Goal: Information Seeking & Learning: Check status

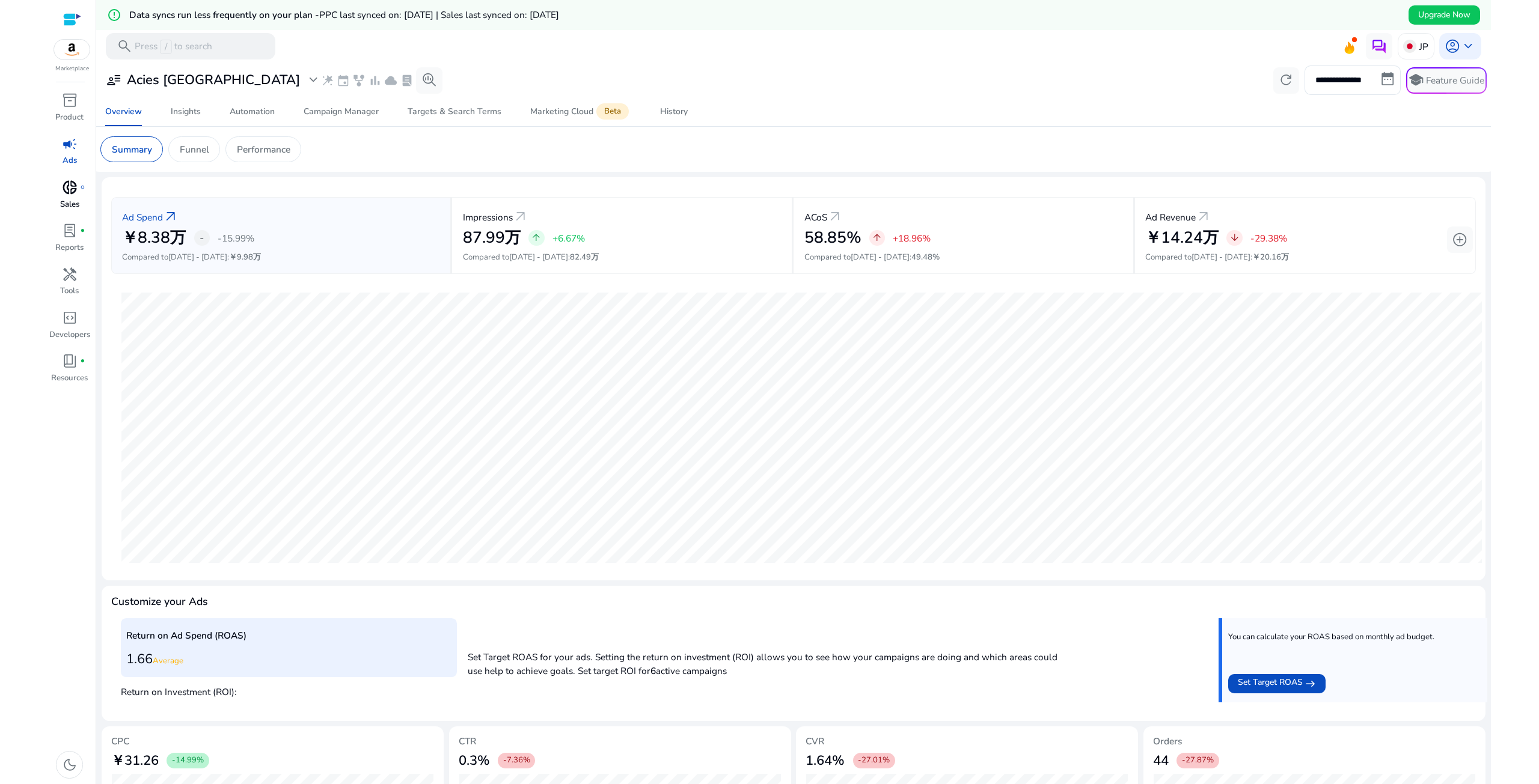
click at [64, 192] on span "donut_small" at bounding box center [70, 187] width 16 height 16
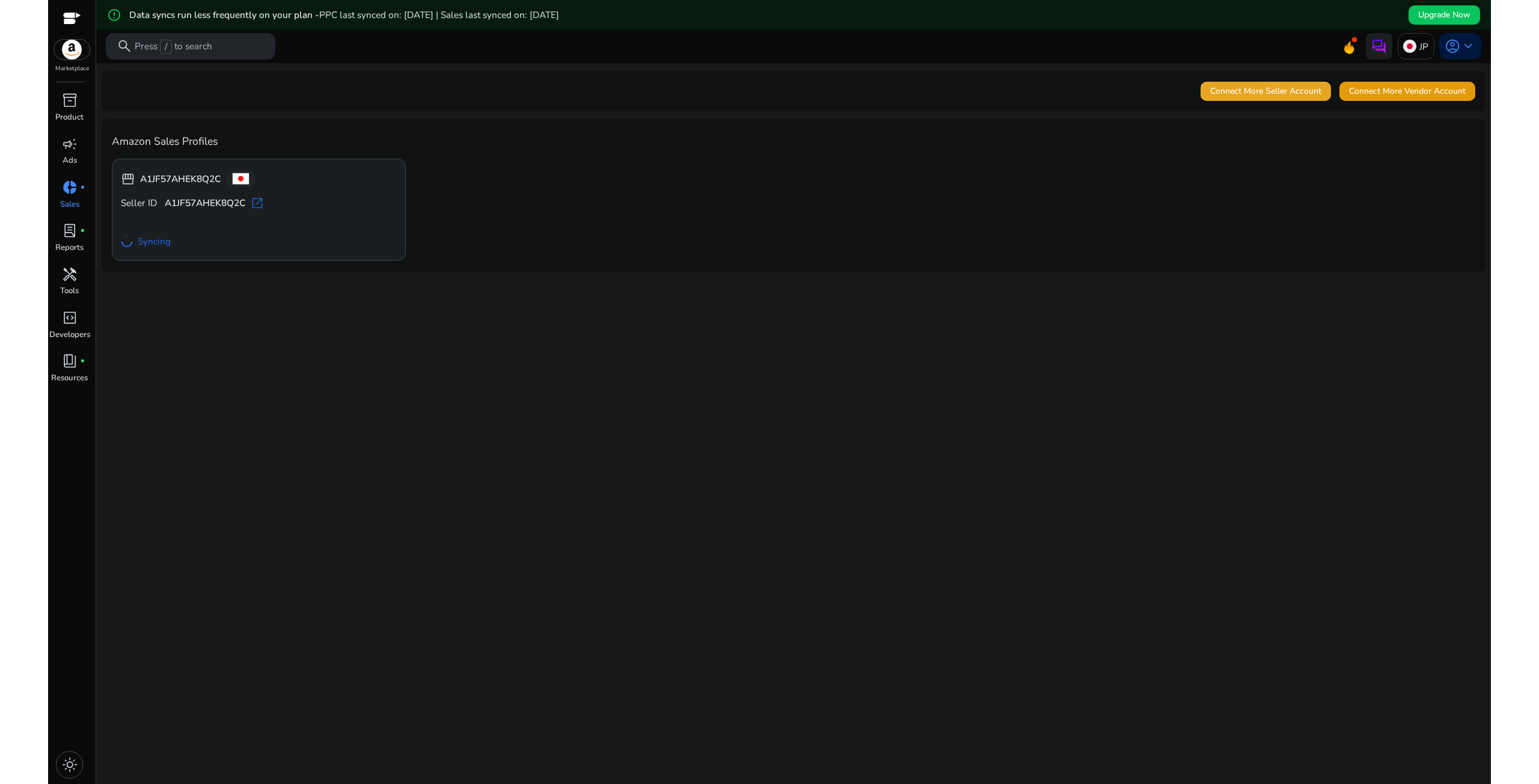
click at [1261, 90] on span "Connect More Seller Account" at bounding box center [1266, 91] width 111 height 12
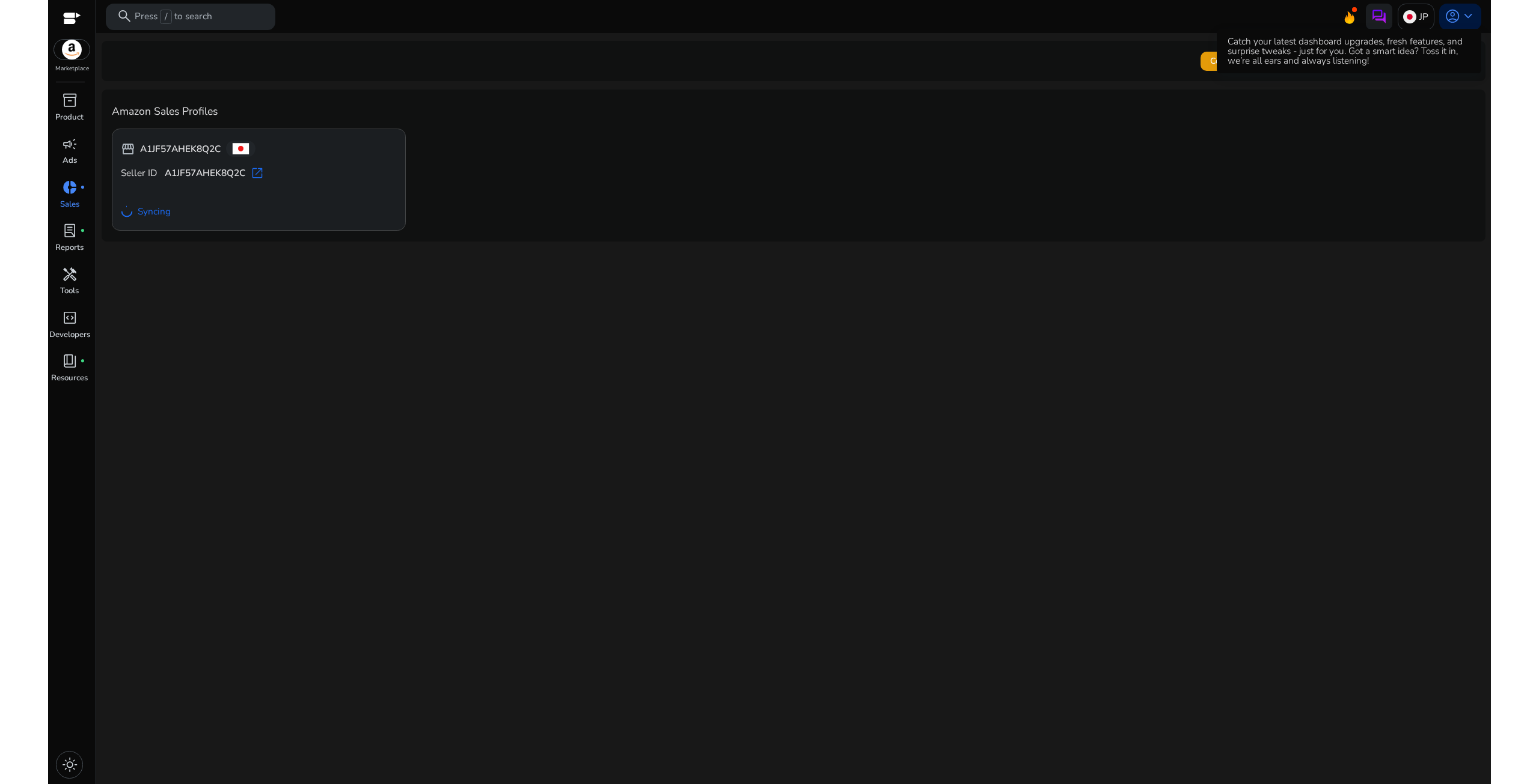
click at [1349, 11] on icon at bounding box center [1349, 15] width 18 height 17
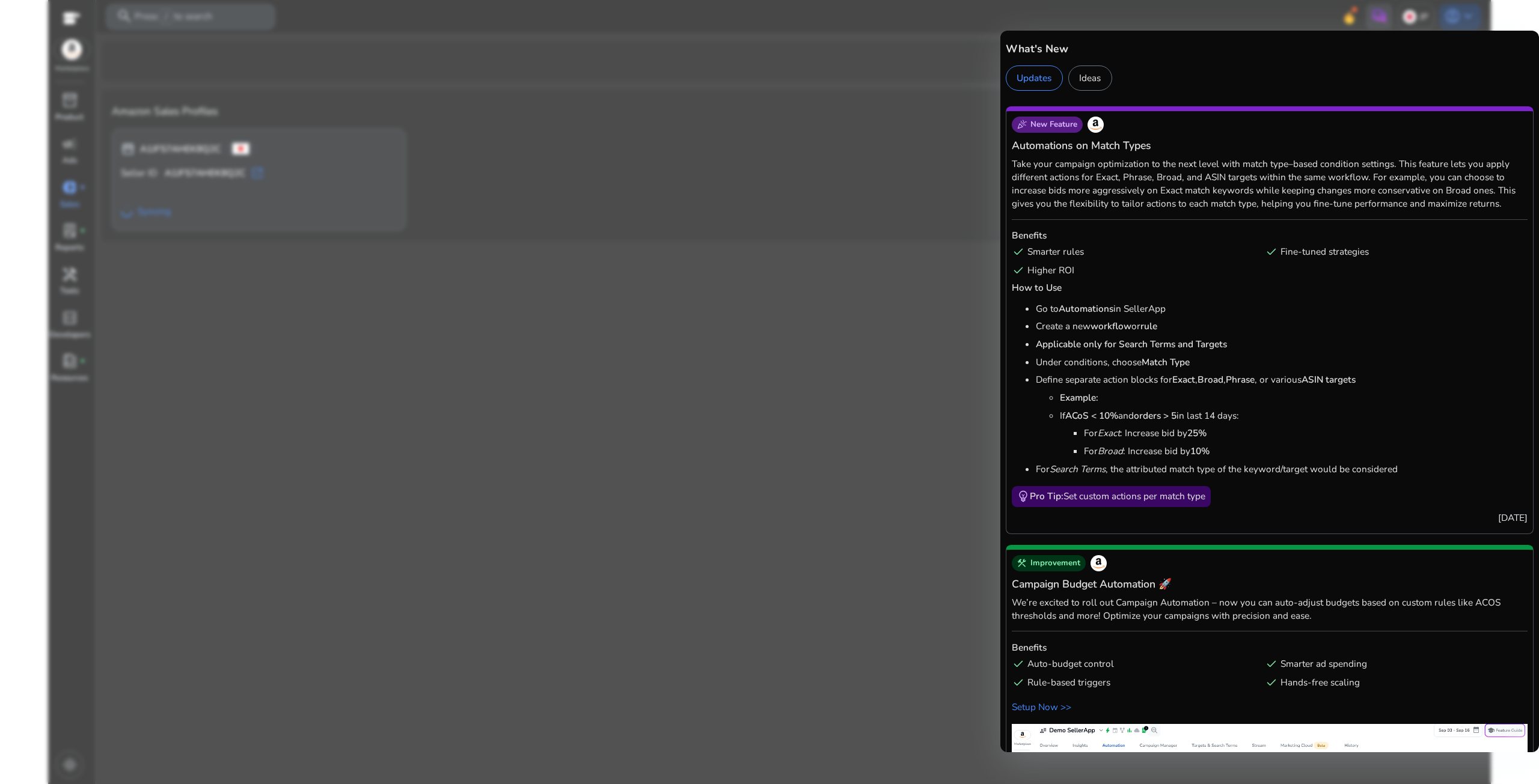
click at [920, 152] on div at bounding box center [769, 392] width 1539 height 784
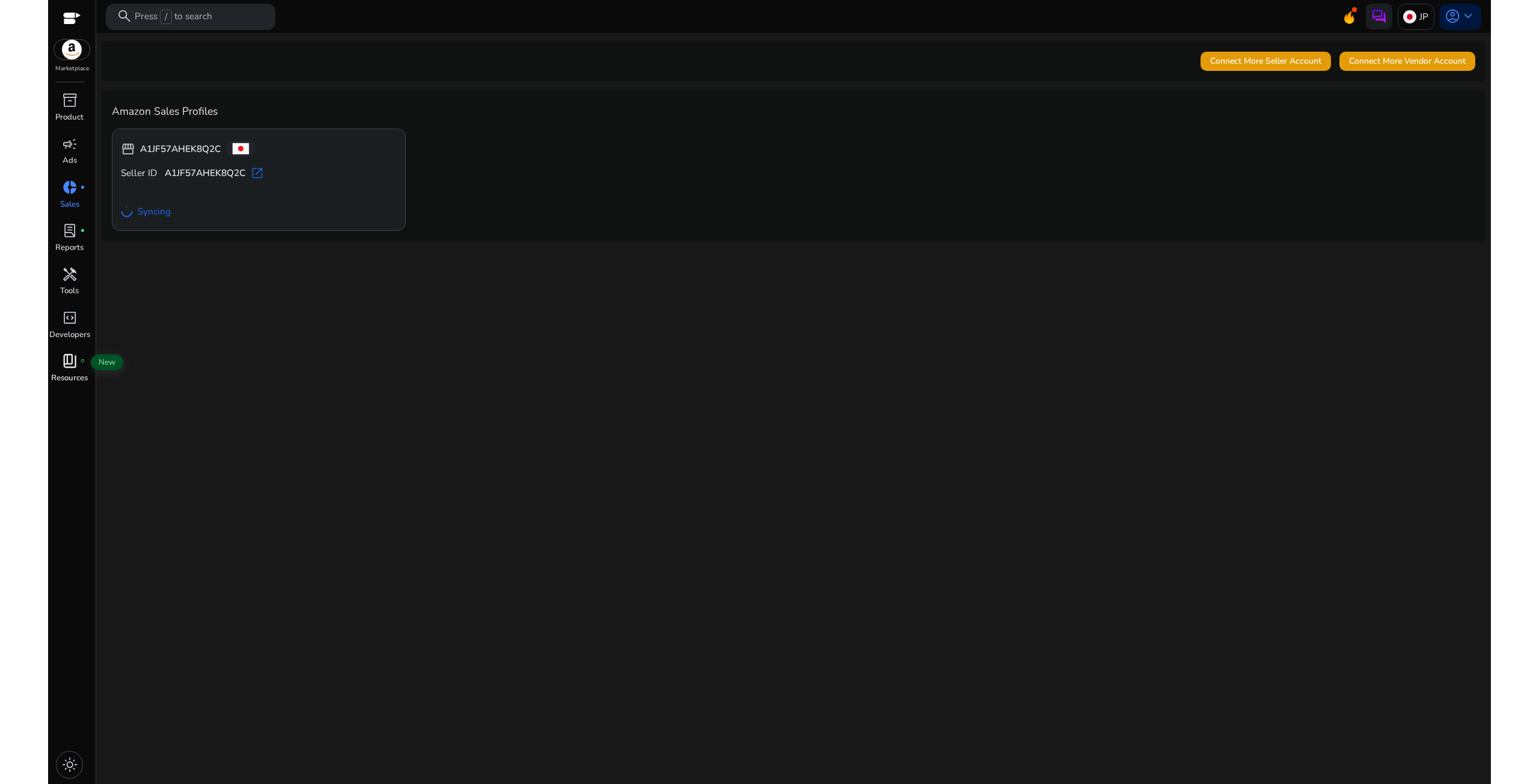
click at [71, 361] on span "book_4" at bounding box center [70, 361] width 16 height 16
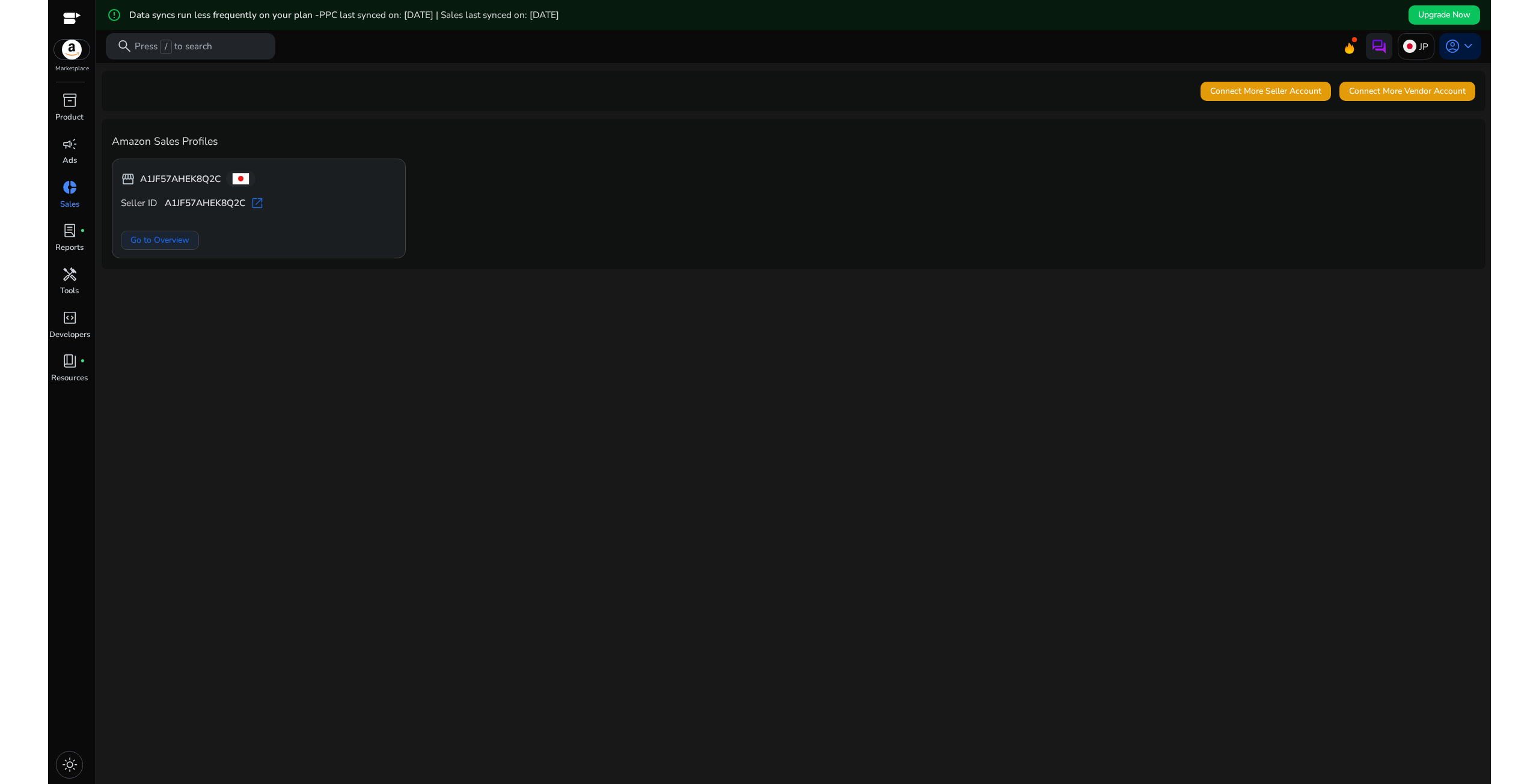
click at [161, 238] on span "Go to Overview" at bounding box center [159, 240] width 59 height 12
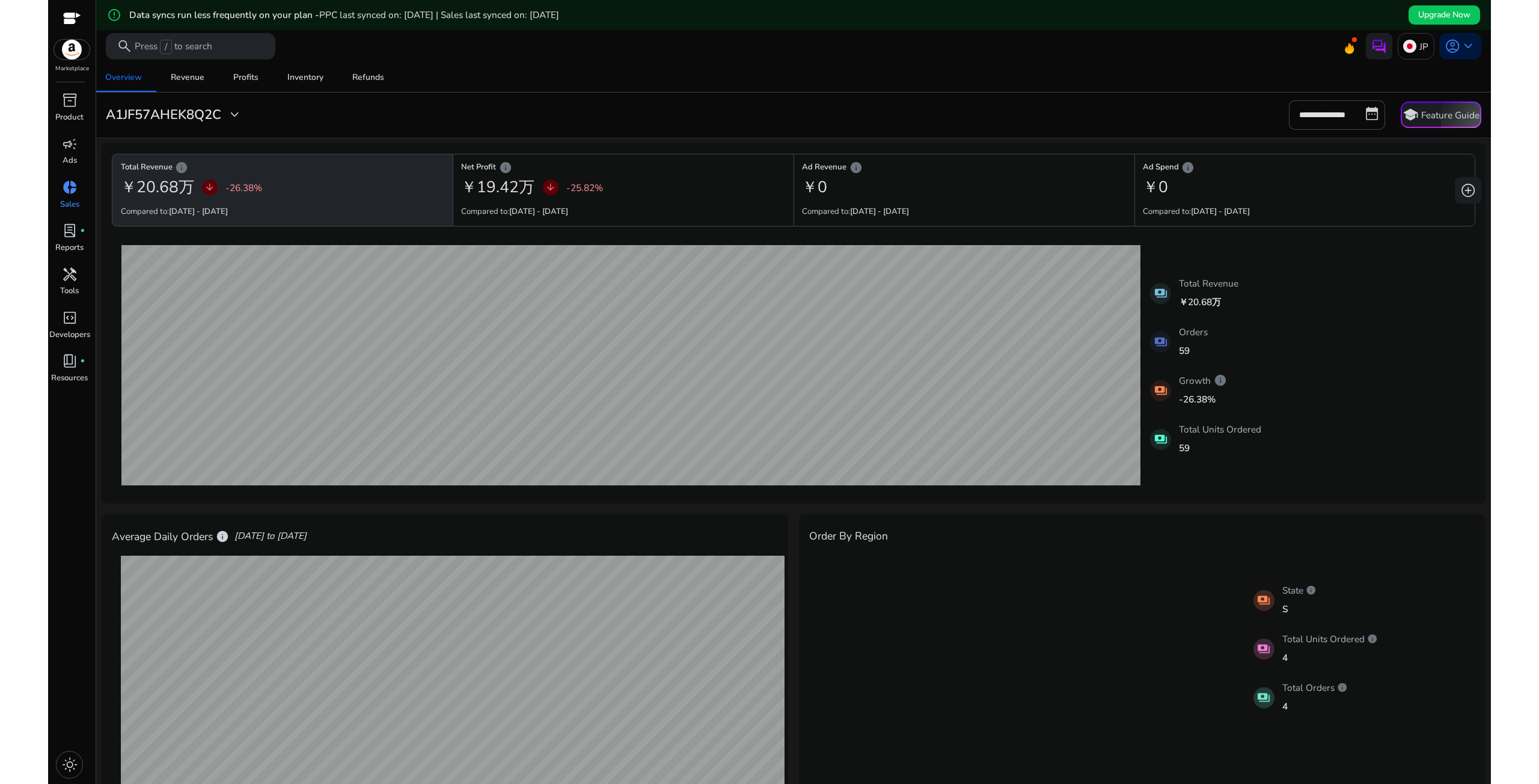
drag, startPoint x: 1170, startPoint y: 12, endPoint x: 1154, endPoint y: 12, distance: 16.0
click at [1154, 12] on div "error_outline Data syncs run less frequently on your plan - PPC last synced on:…" at bounding box center [793, 15] width 1395 height 30
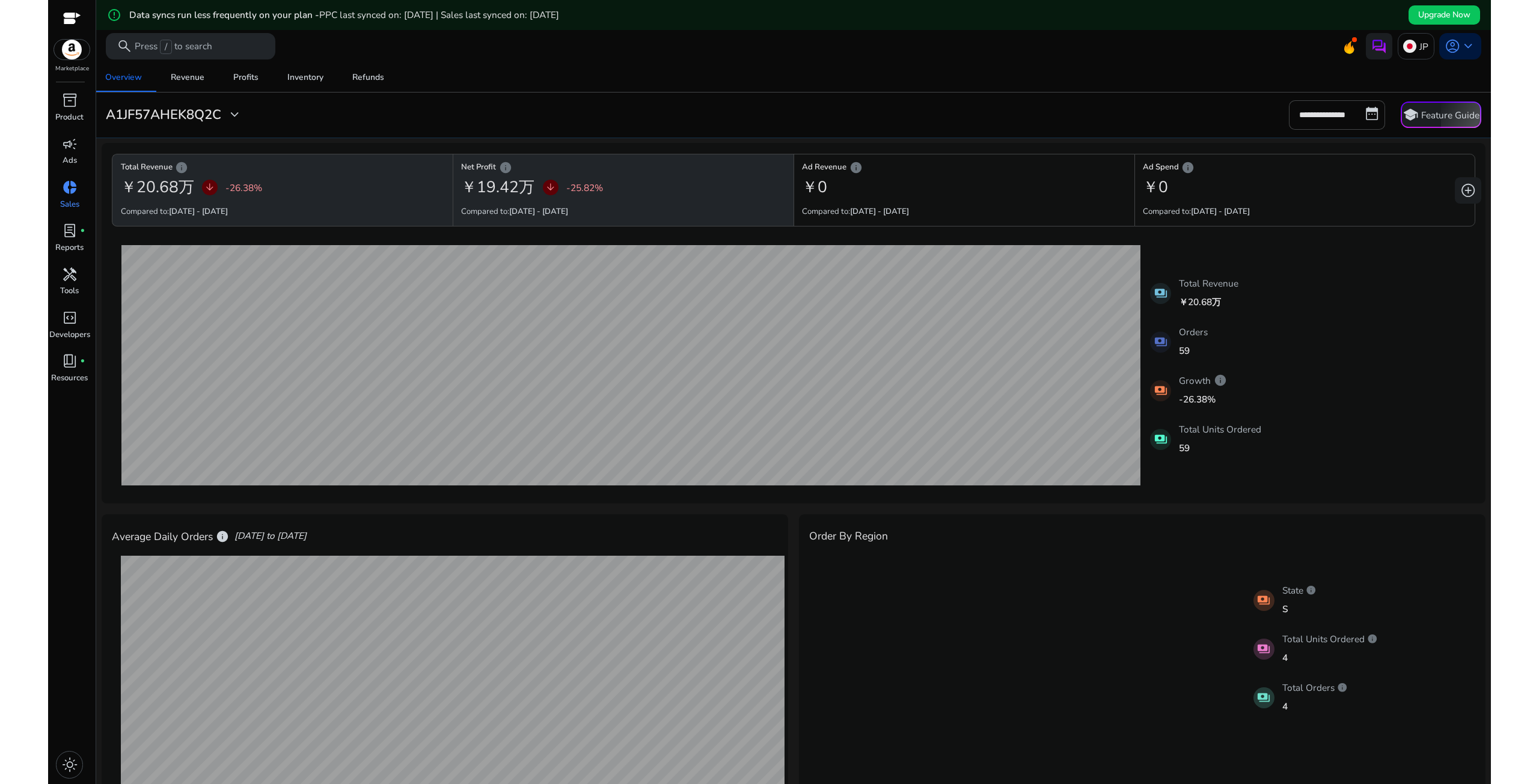
click at [596, 190] on p "-25.82%" at bounding box center [584, 187] width 36 height 14
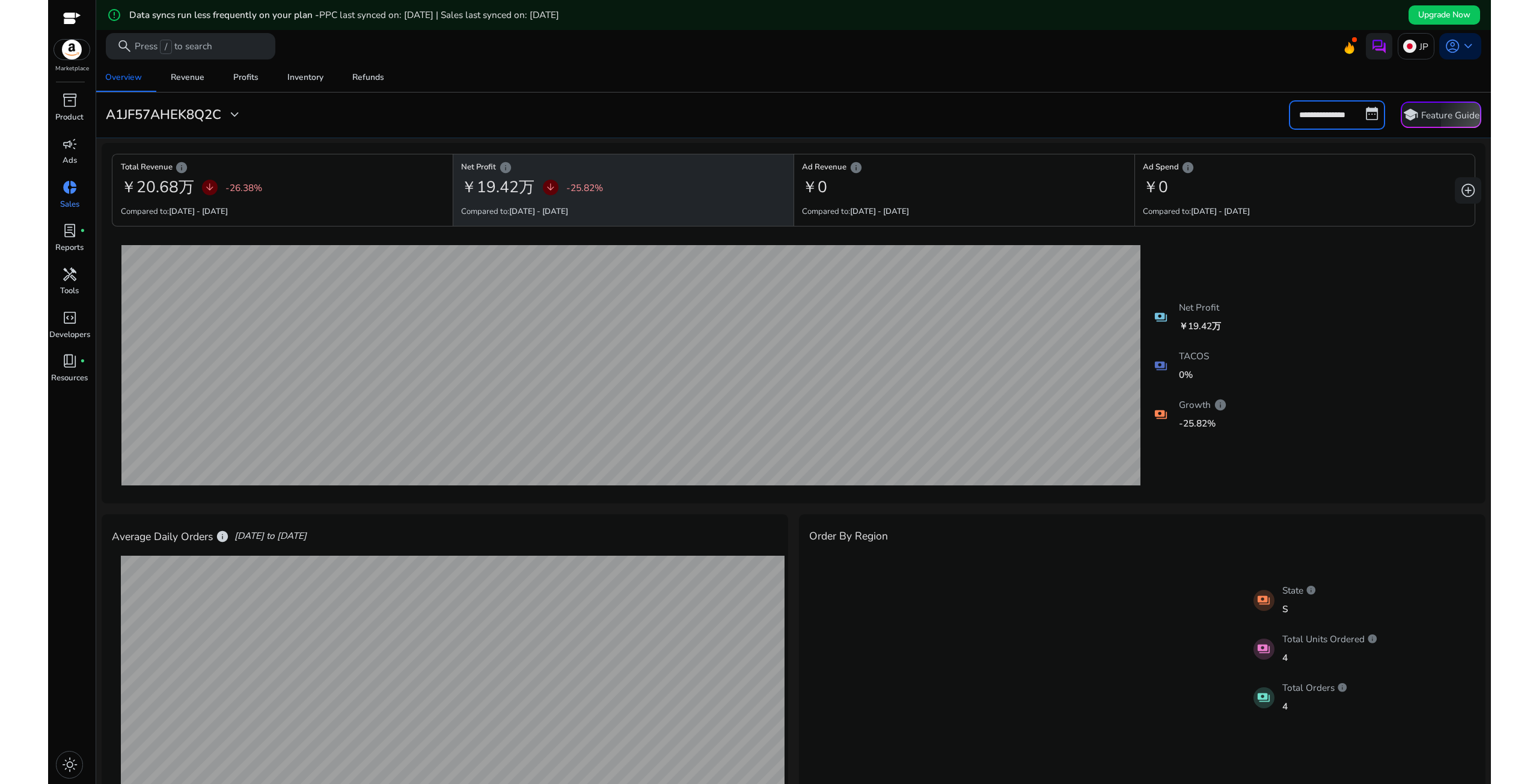
click at [1331, 117] on input "**********" at bounding box center [1337, 115] width 96 height 29
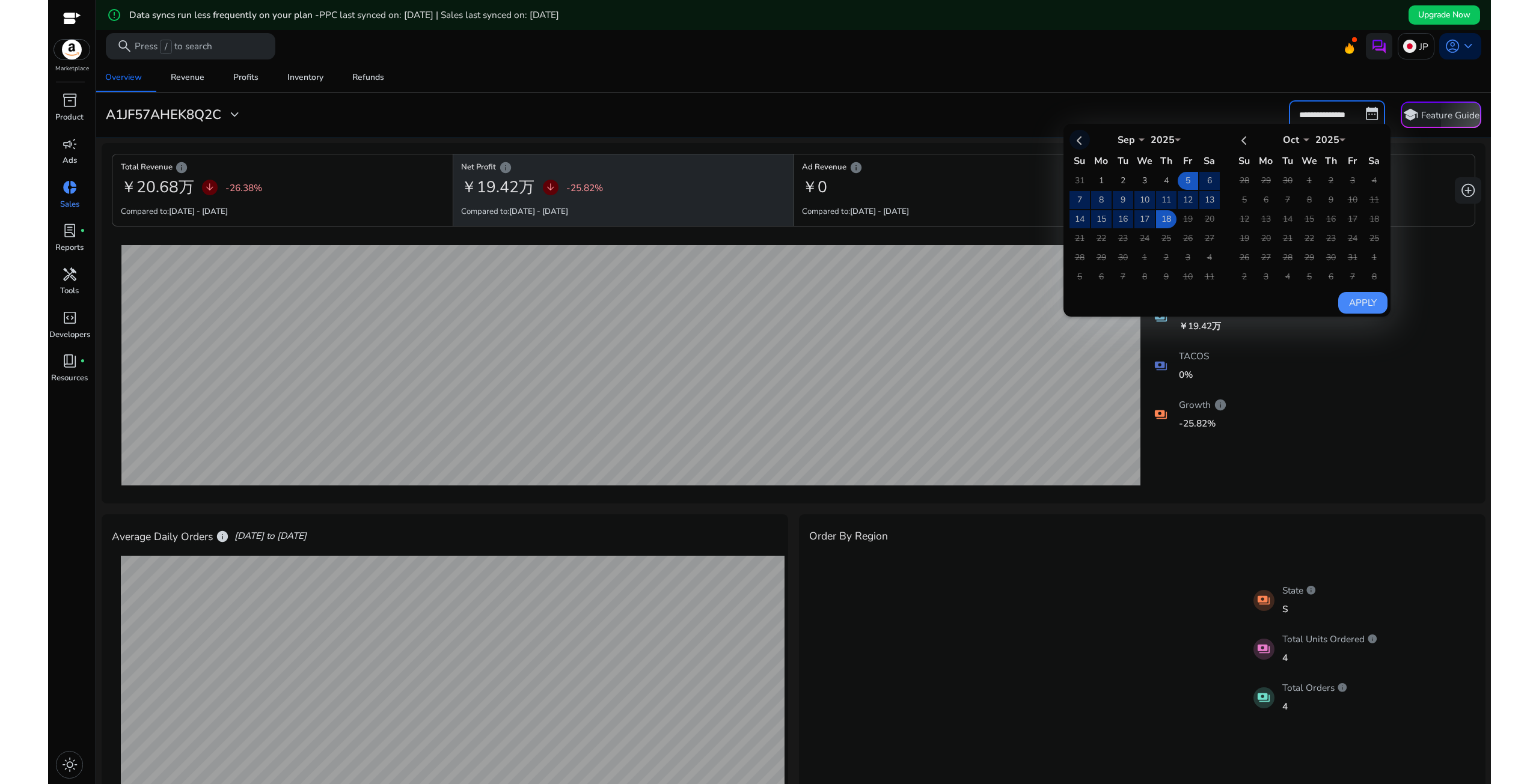
click at [1079, 140] on th at bounding box center [1080, 140] width 20 height 20
select select "*"
click at [1079, 140] on th at bounding box center [1080, 140] width 20 height 20
click at [1076, 142] on th at bounding box center [1080, 140] width 20 height 20
click at [1072, 141] on th at bounding box center [1080, 140] width 20 height 20
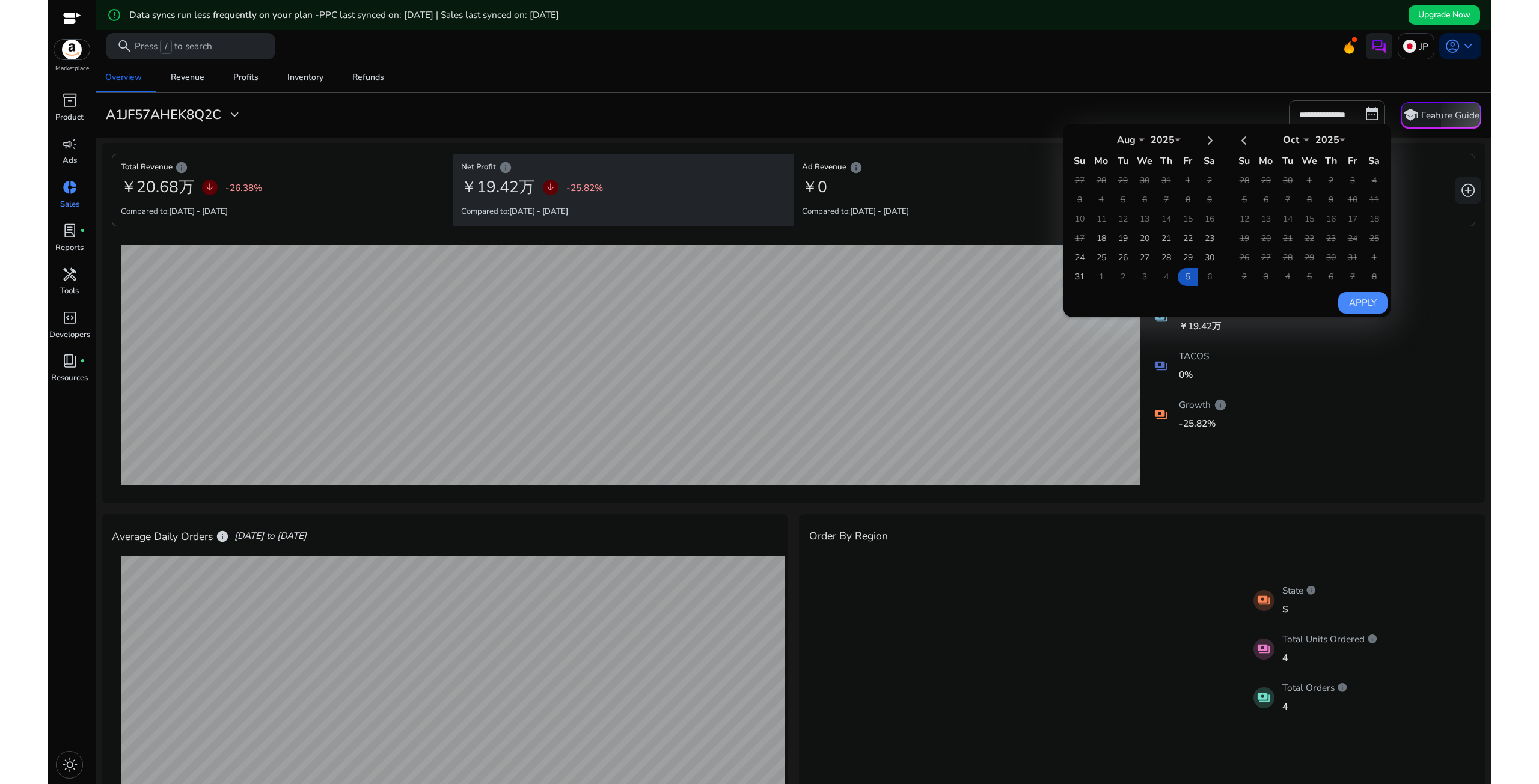
select select "*"
click at [1191, 206] on table "Aug *** *** *** *** *** *** *** *** *** *** *** *** 2025 **** Su Mo Tu We Th Fr…" at bounding box center [1145, 208] width 153 height 158
click at [1181, 216] on td "15" at bounding box center [1188, 219] width 20 height 18
click at [921, 100] on div "**********" at bounding box center [793, 115] width 1386 height 29
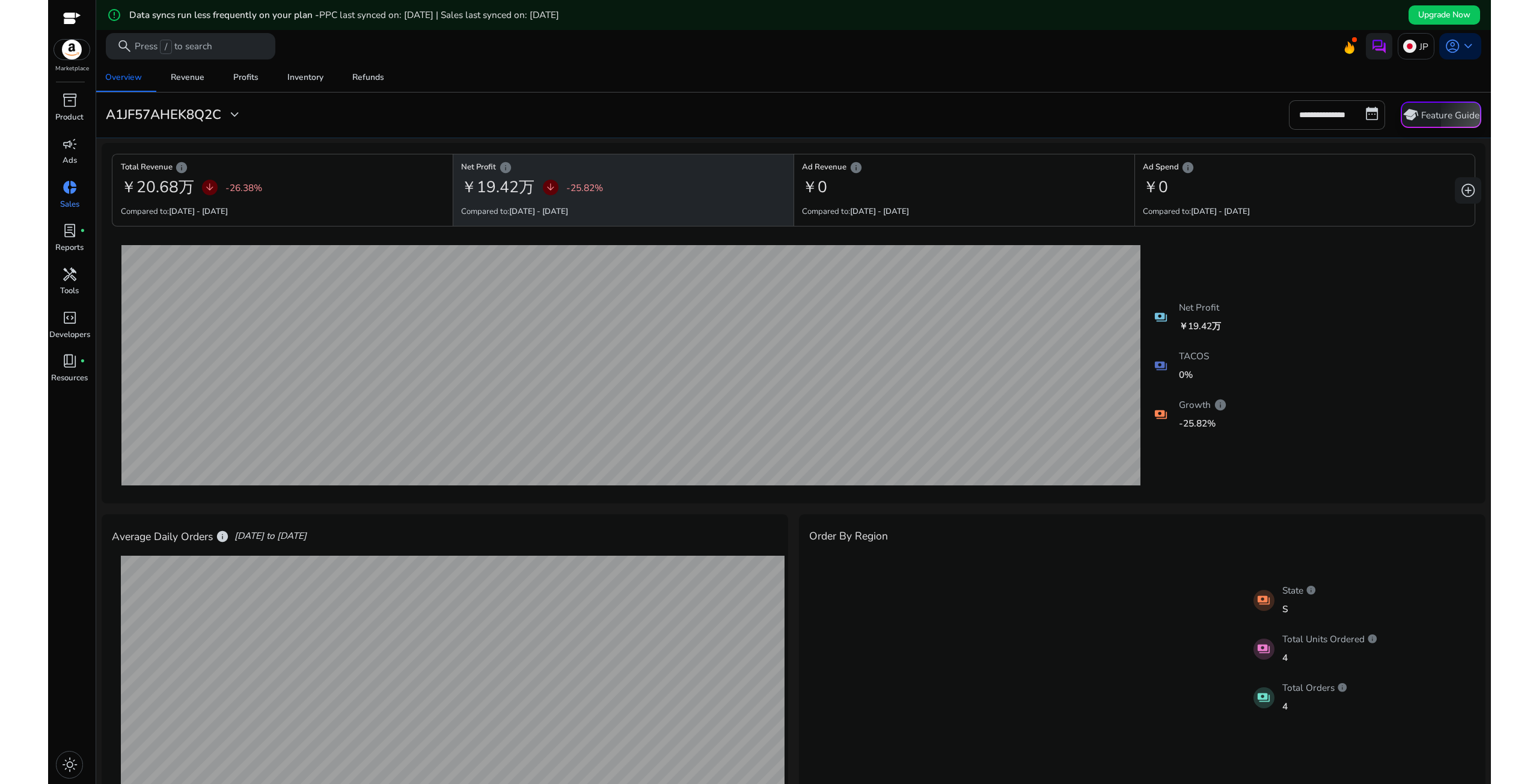
click at [1422, 116] on p "Feature Guide" at bounding box center [1450, 116] width 58 height 13
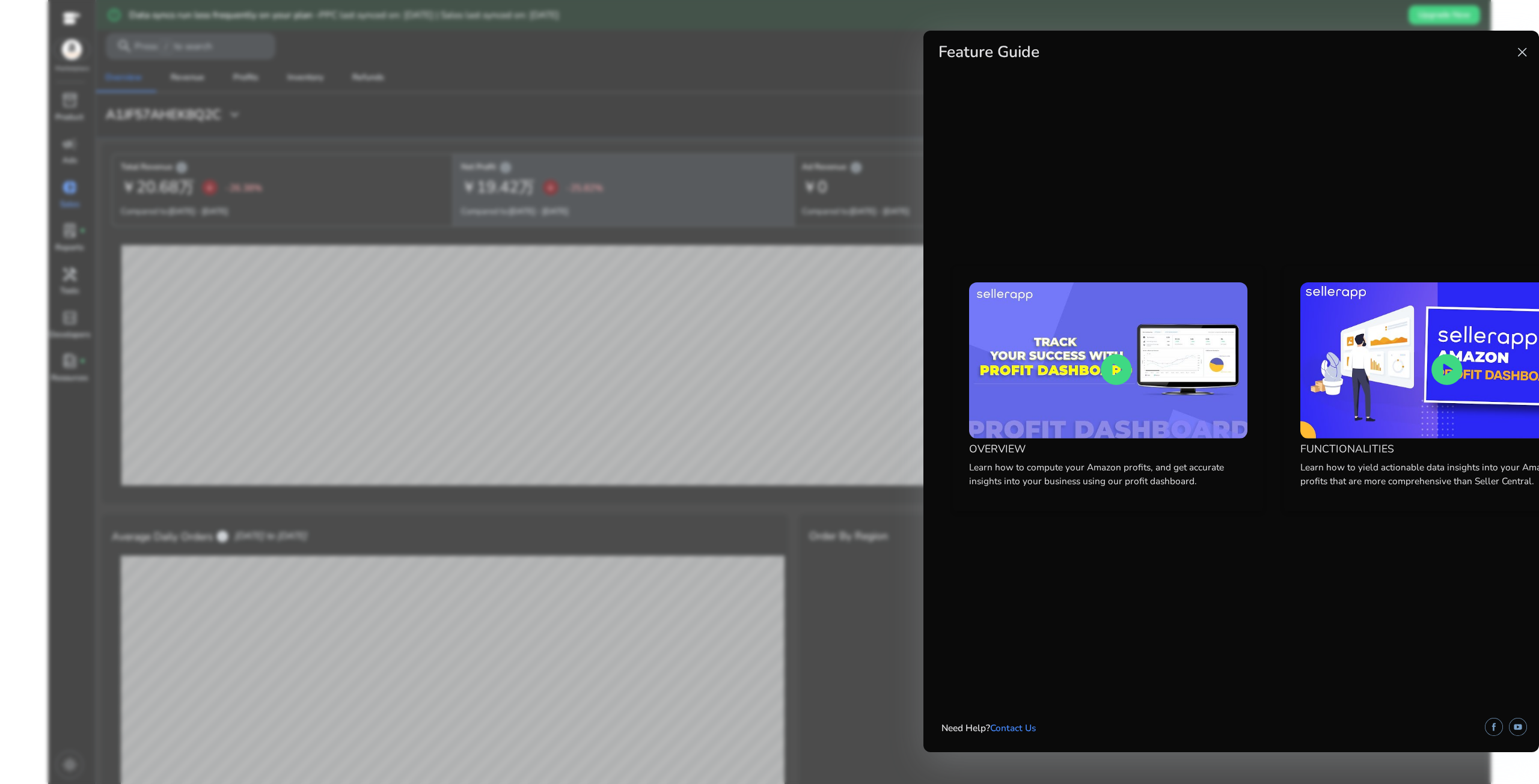
click at [1516, 51] on span "close" at bounding box center [1522, 52] width 16 height 16
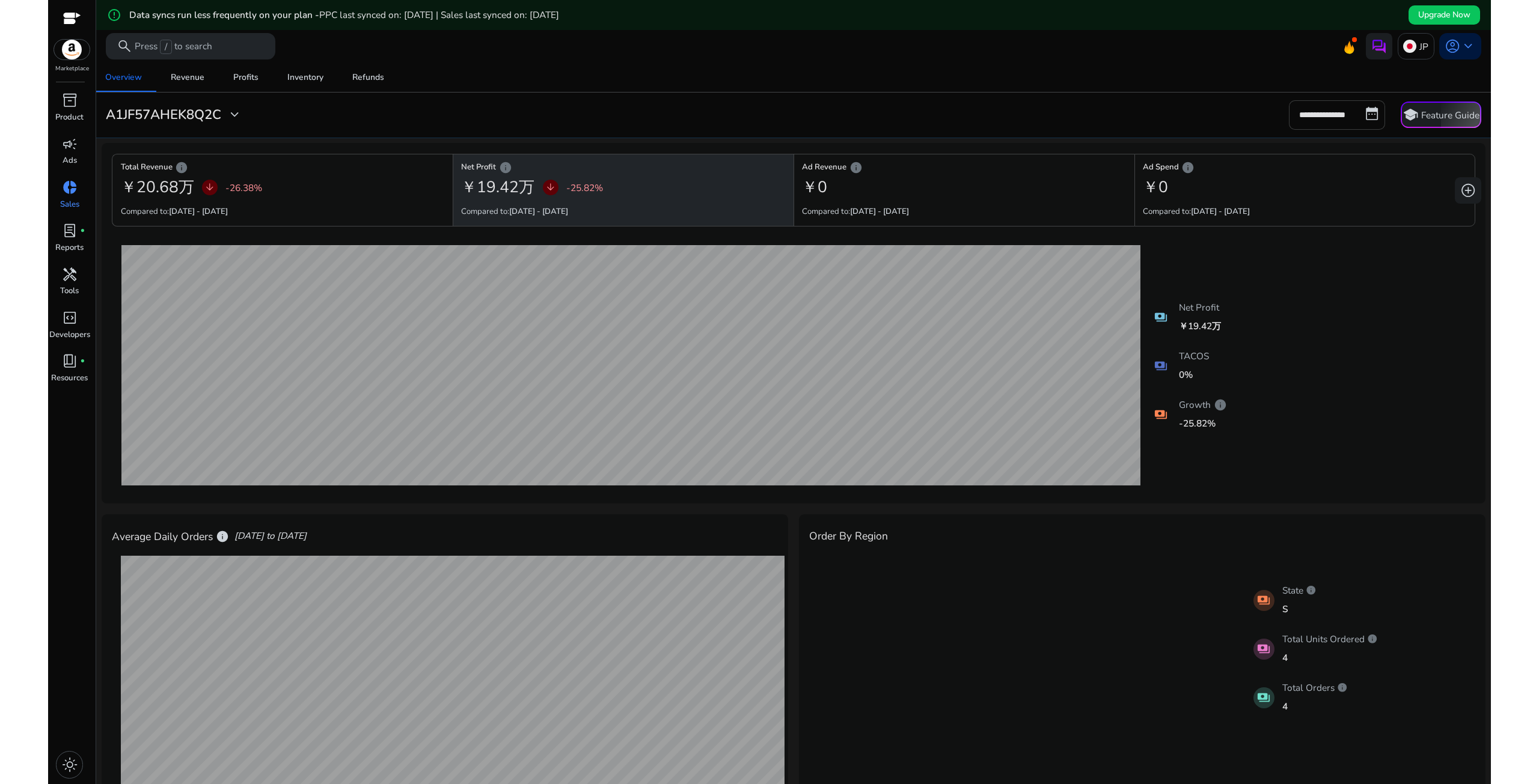
click at [1365, 106] on input "**********" at bounding box center [1337, 115] width 96 height 29
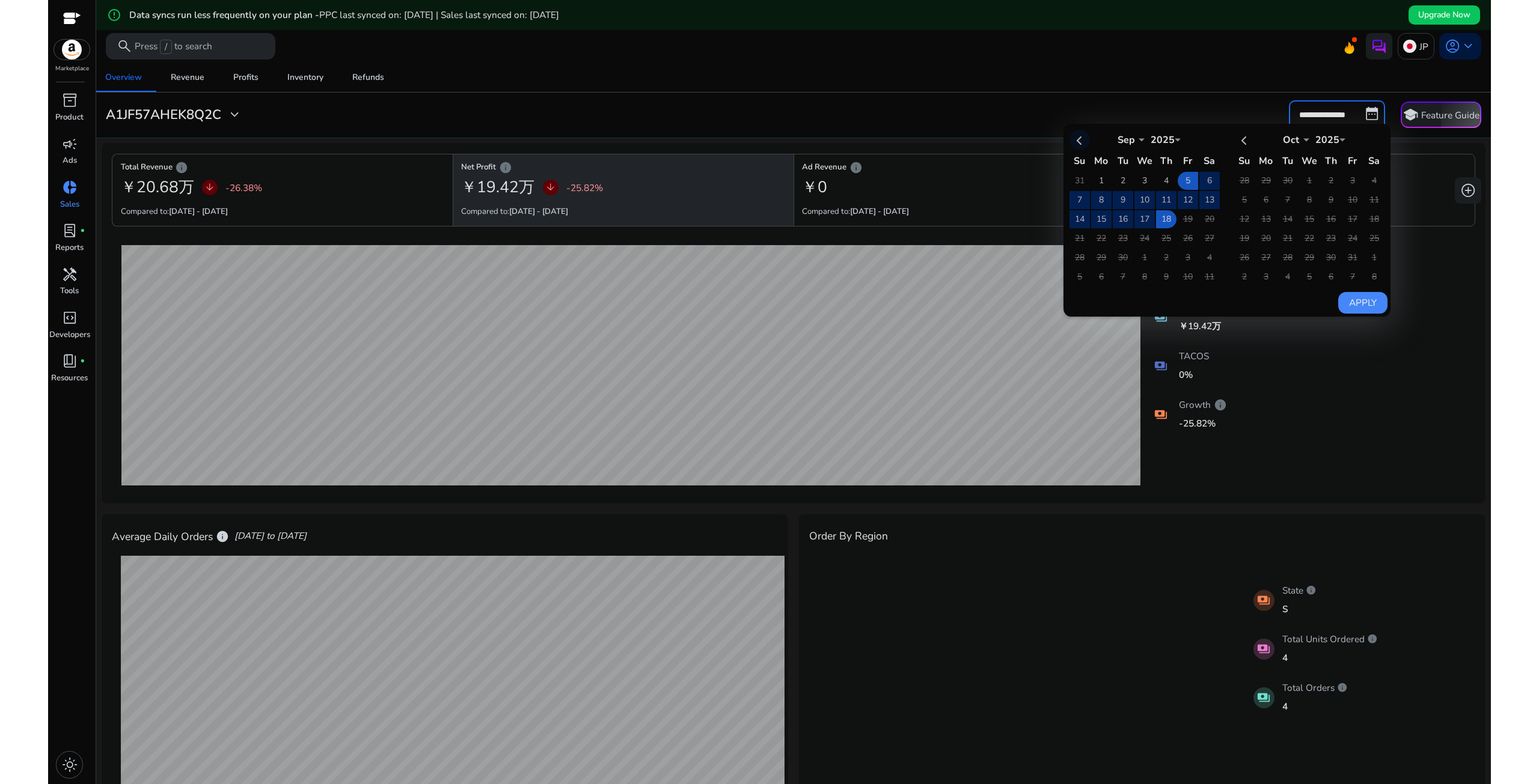
click at [1070, 134] on th at bounding box center [1080, 140] width 20 height 20
click at [1092, 236] on td "18" at bounding box center [1101, 238] width 20 height 18
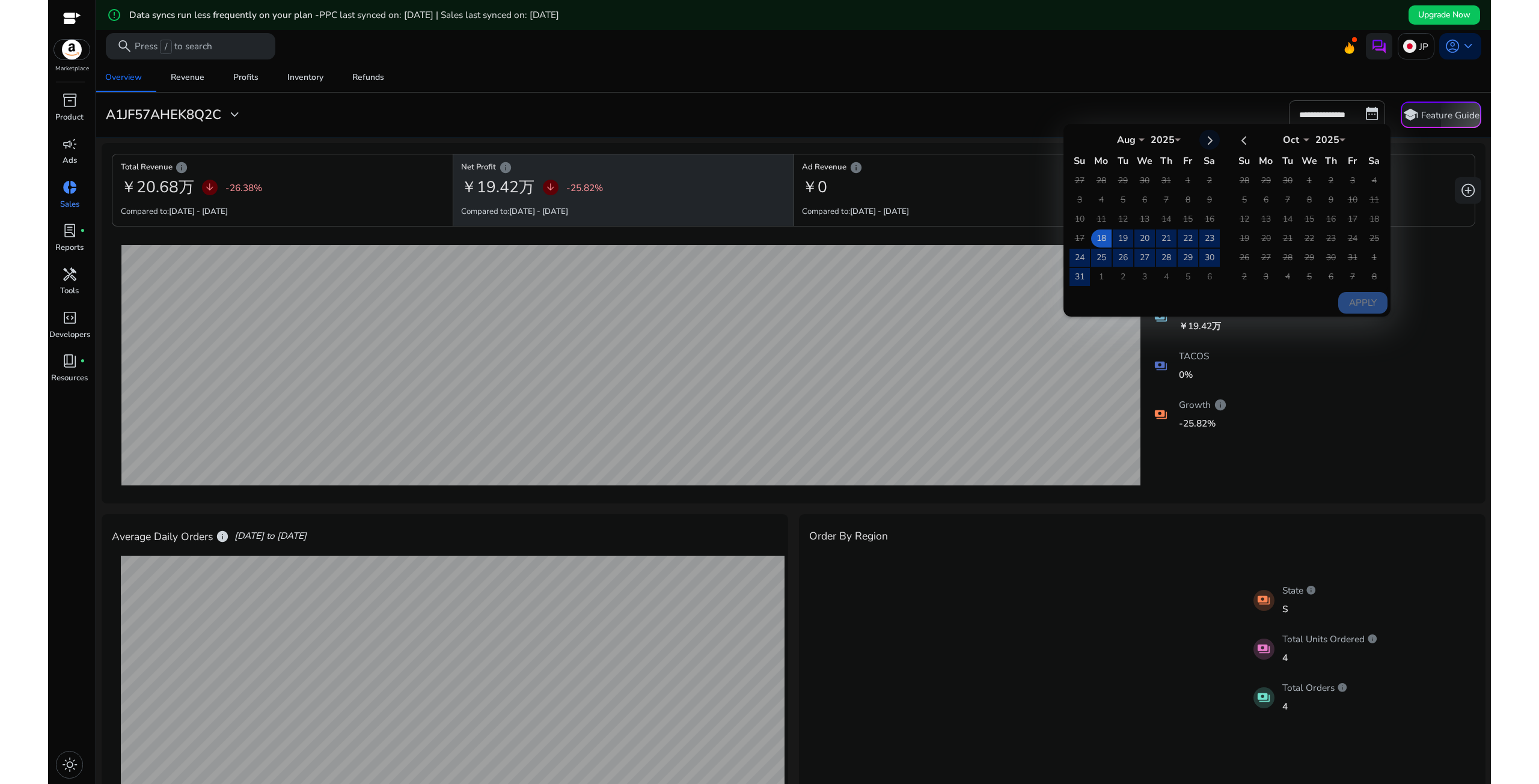
click at [1200, 140] on th at bounding box center [1210, 140] width 20 height 20
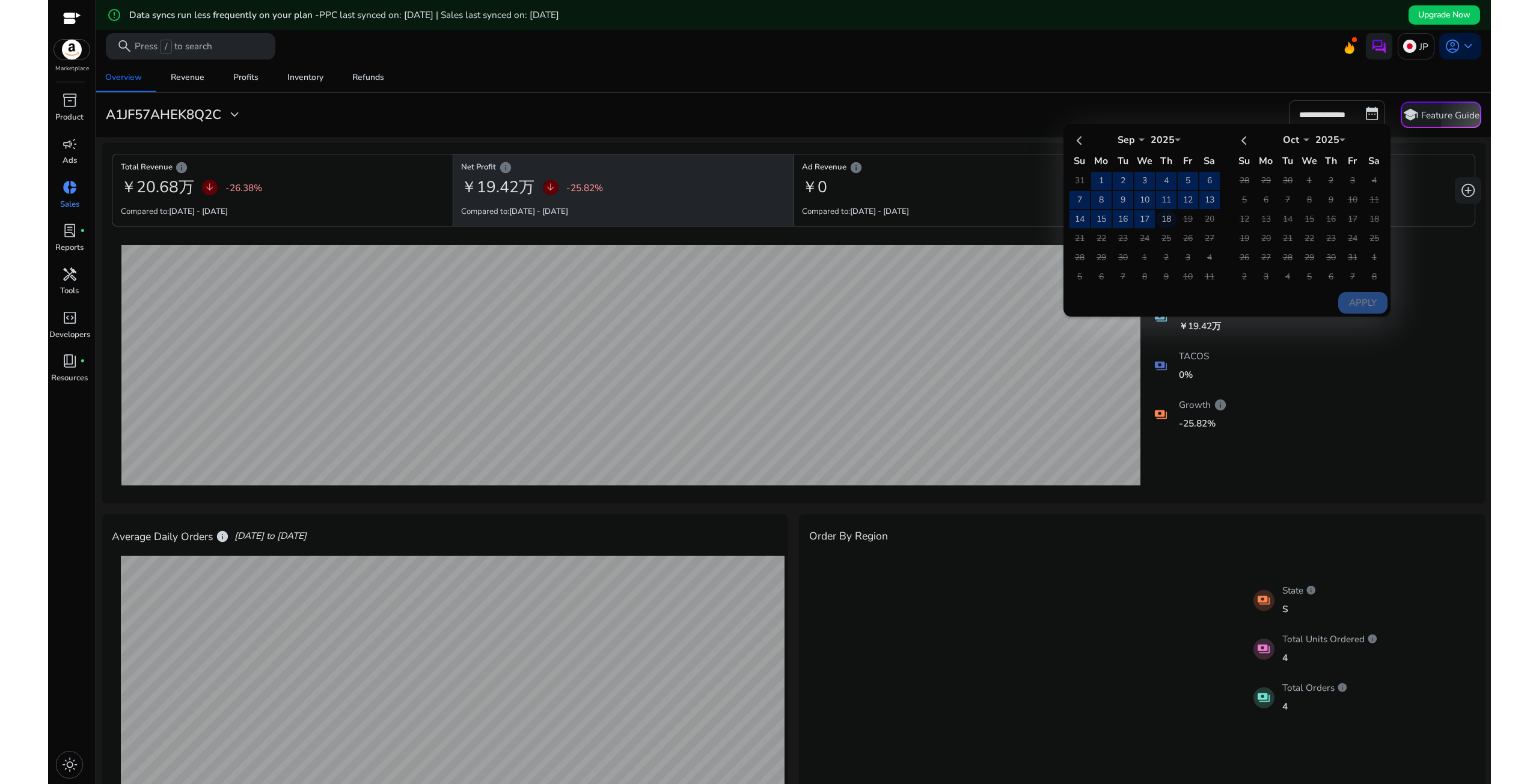
click at [1162, 214] on td "18" at bounding box center [1166, 219] width 20 height 18
select select "*"
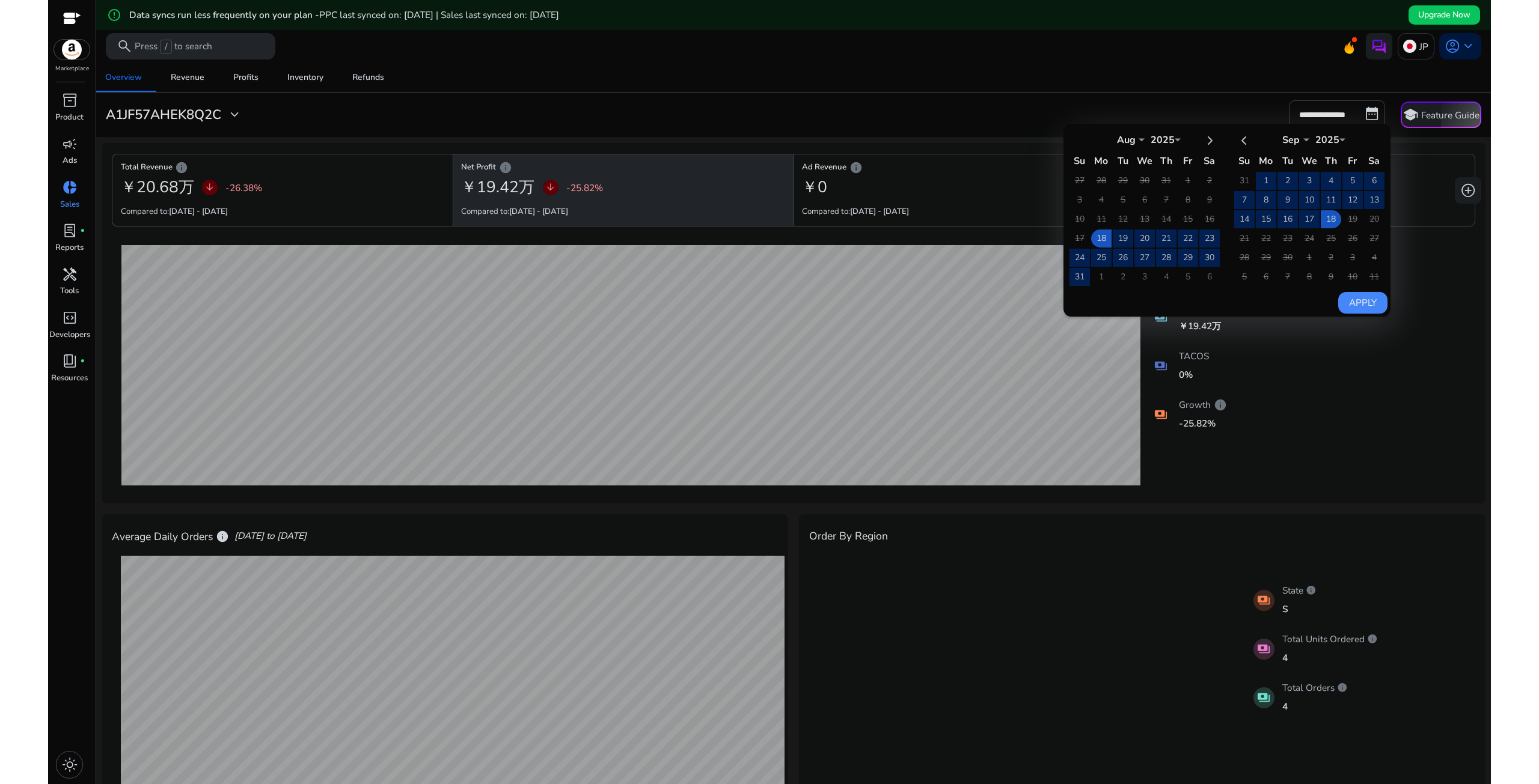
click at [1362, 296] on button "Apply" at bounding box center [1362, 303] width 49 height 22
type input "**********"
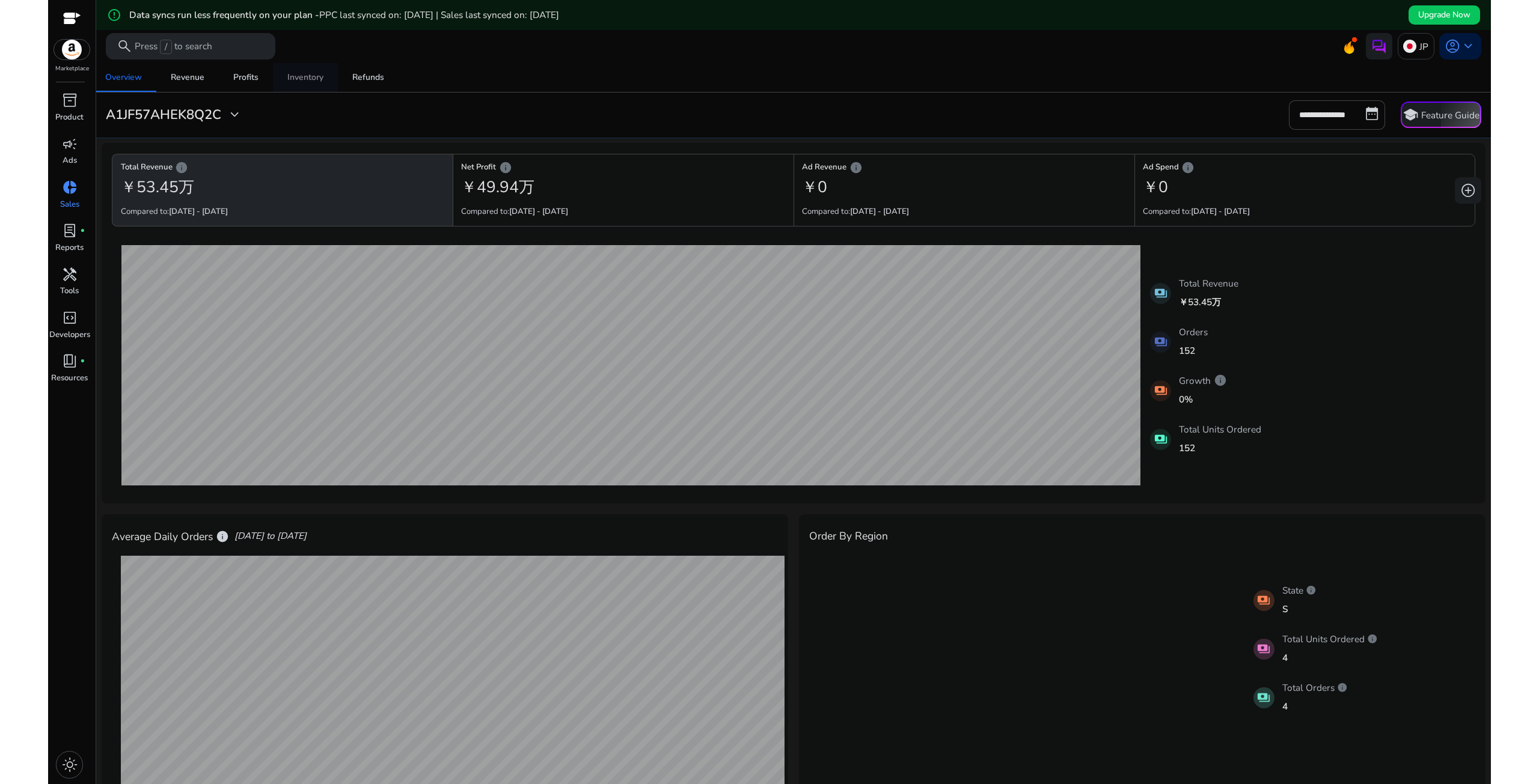
click at [308, 81] on div "Inventory" at bounding box center [305, 78] width 36 height 9
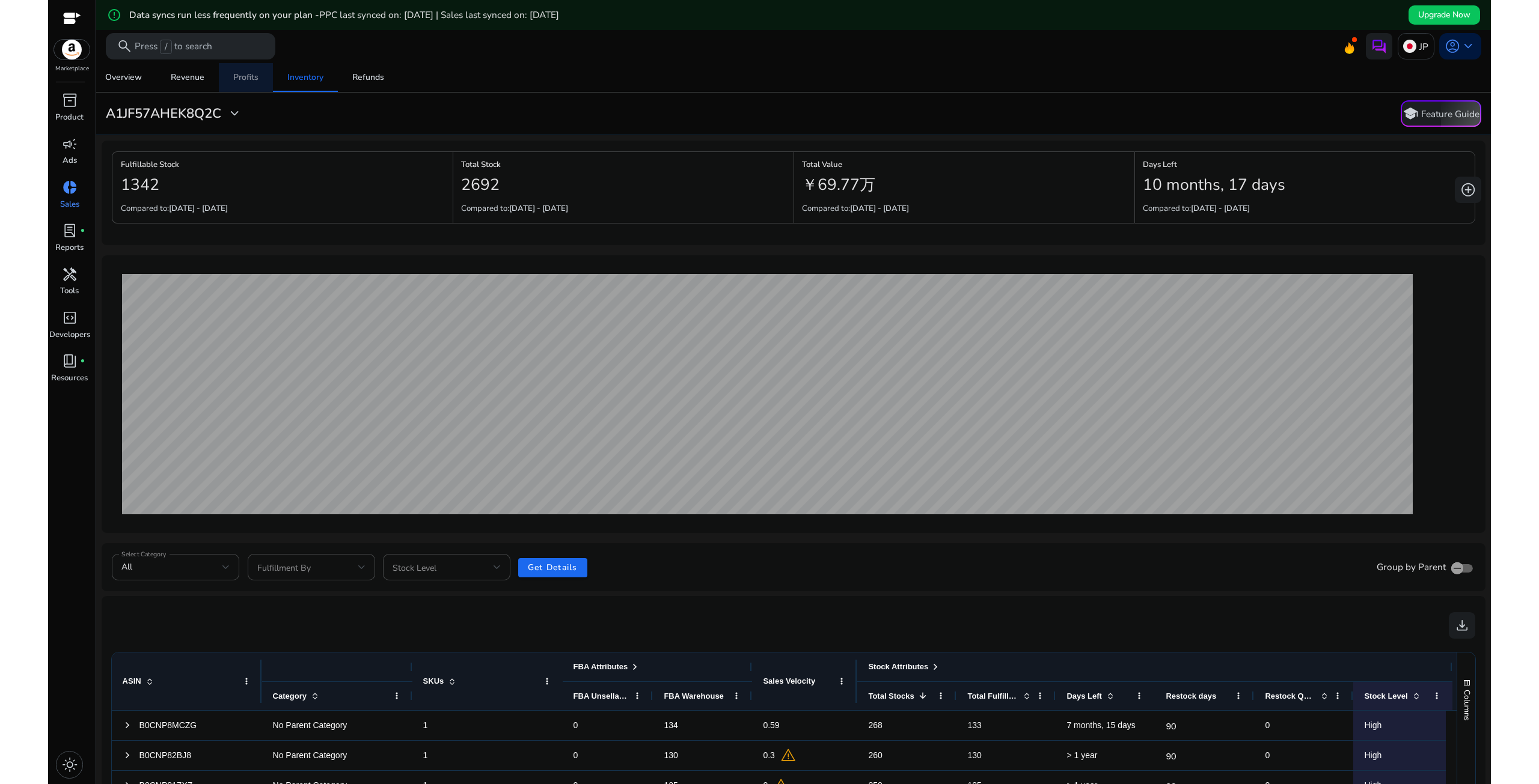
click at [236, 73] on div "Profits" at bounding box center [246, 78] width 25 height 9
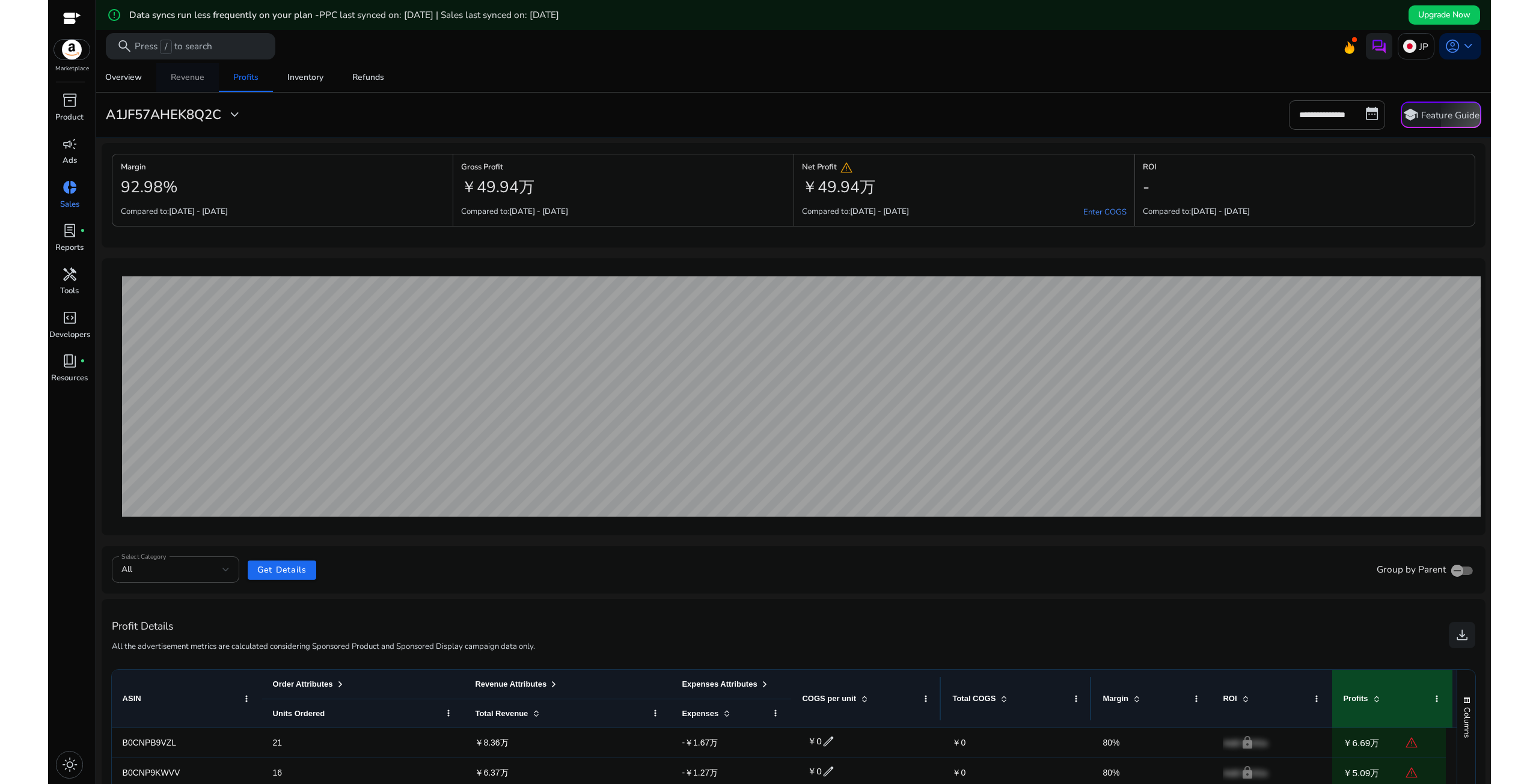
click at [184, 80] on div "Revenue" at bounding box center [188, 78] width 33 height 9
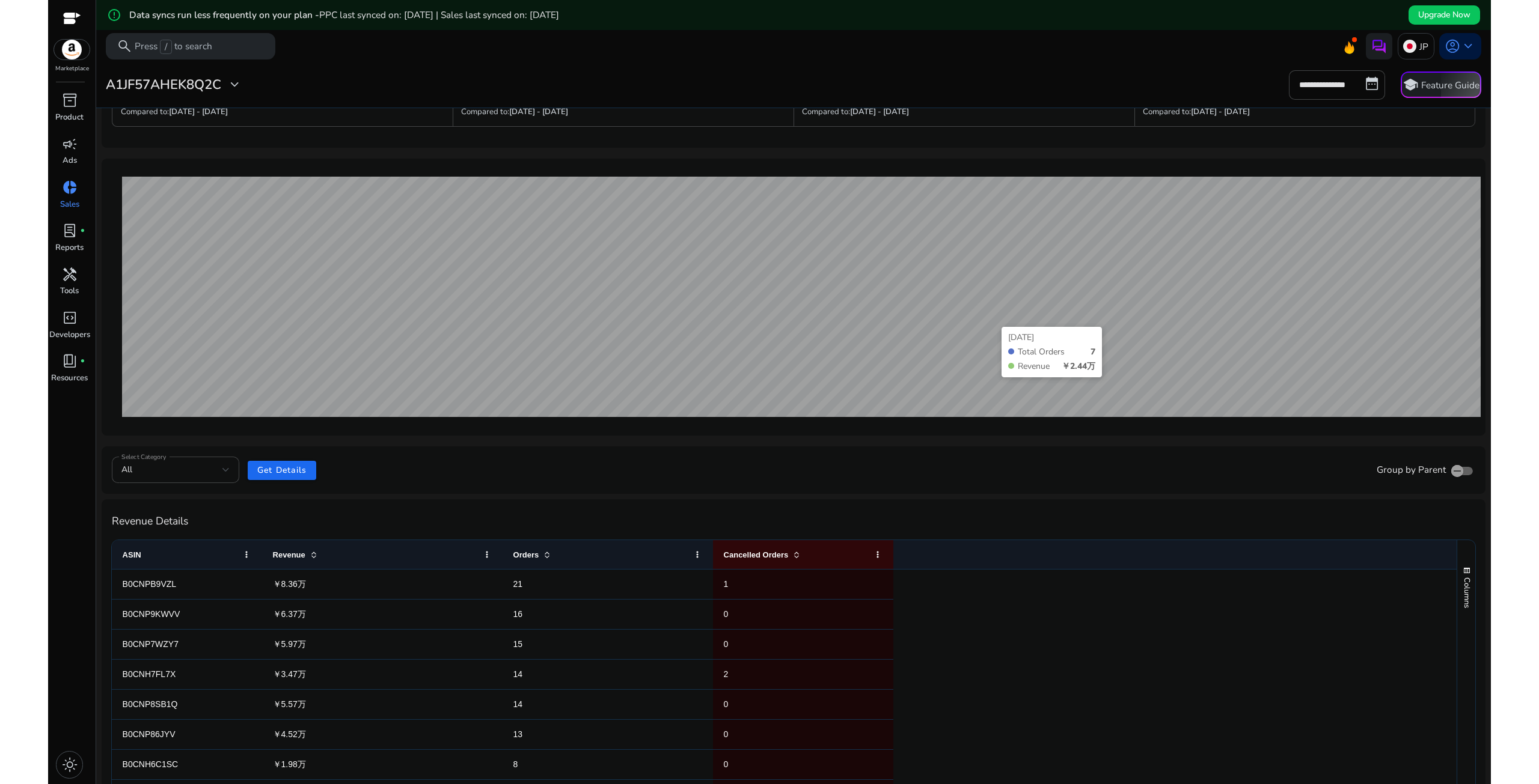
scroll to position [158, 0]
